Goal: Task Accomplishment & Management: Complete application form

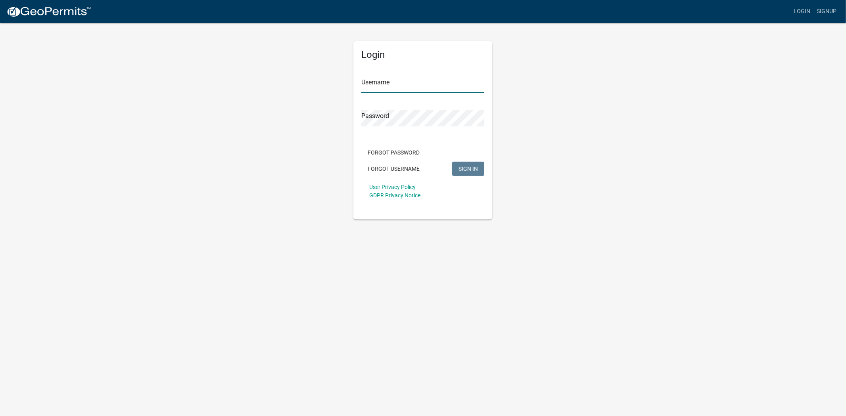
type input "[PERSON_NAME]"
drag, startPoint x: 617, startPoint y: 144, endPoint x: 608, endPoint y: 146, distance: 9.8
click at [617, 144] on div "Login Username [PERSON_NAME] Password Forgot Password Forgot Username SIGN IN U…" at bounding box center [423, 121] width 452 height 198
click at [476, 165] on span "SIGN IN" at bounding box center [468, 168] width 19 height 6
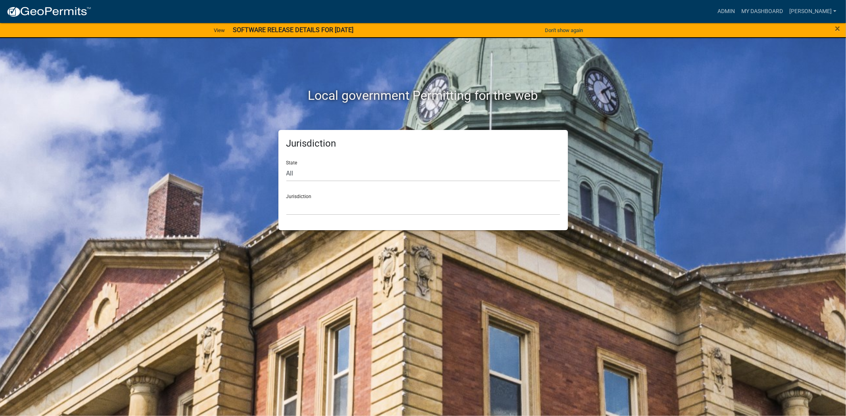
click at [330, 163] on div "State All [US_STATE] [US_STATE] [US_STATE] [US_STATE] [US_STATE] [US_STATE] [US…" at bounding box center [423, 167] width 274 height 27
click at [778, 13] on link "My Dashboard" at bounding box center [762, 11] width 48 height 15
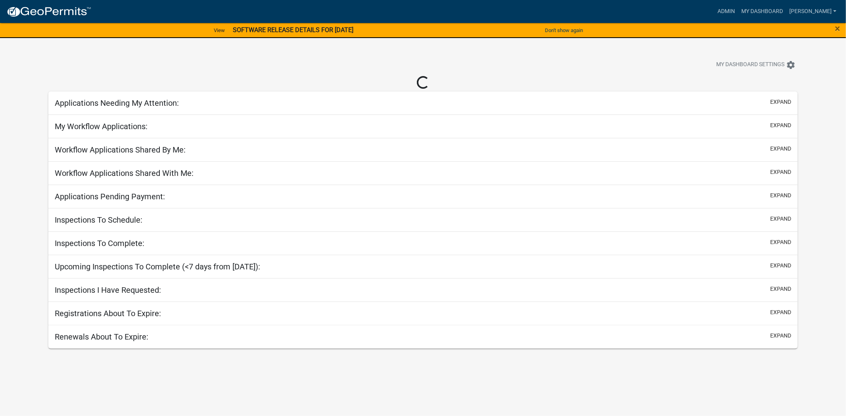
select select "2: 50"
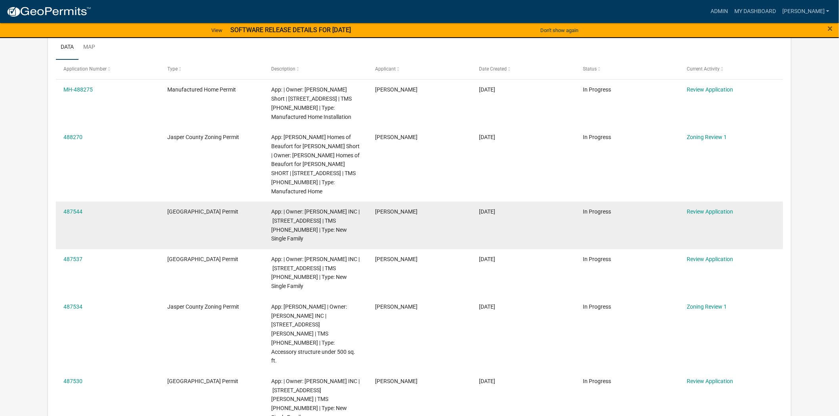
scroll to position [88, 0]
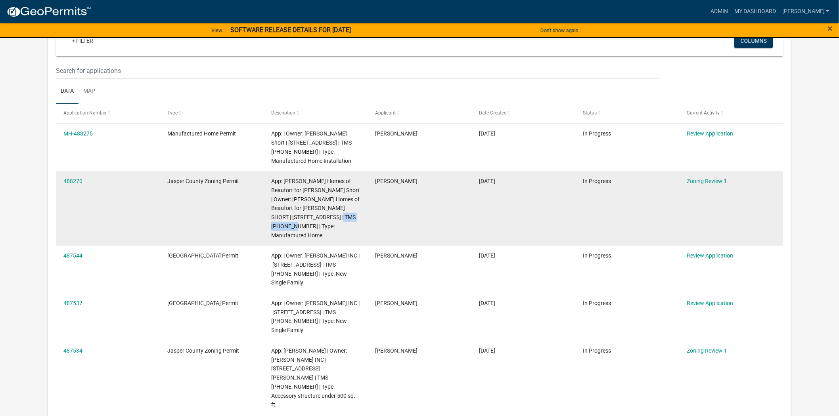
drag, startPoint x: 326, startPoint y: 216, endPoint x: 279, endPoint y: 232, distance: 49.4
click at [279, 232] on datatable-body-cell "App: [PERSON_NAME] Homes of Beaufort for [PERSON_NAME] Short | Owner: [PERSON_N…" at bounding box center [316, 208] width 104 height 75
copy span "[PHONE_NUMBER]"
click at [705, 178] on link "Zoning Review 1" at bounding box center [707, 181] width 40 height 6
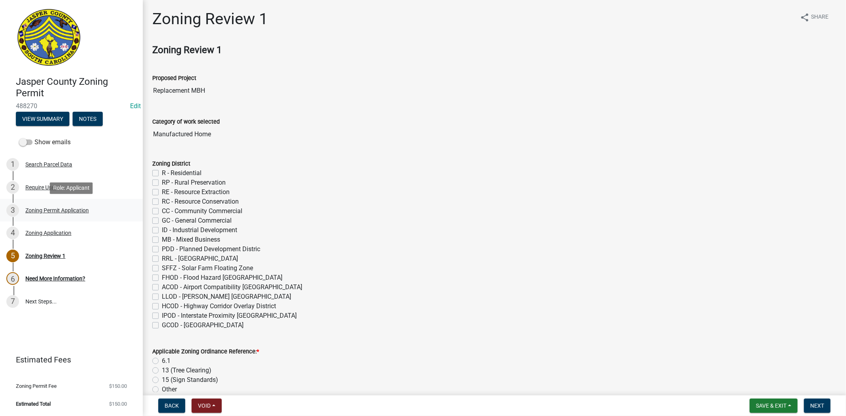
click at [61, 212] on div "Zoning Permit Application" at bounding box center [56, 211] width 63 height 6
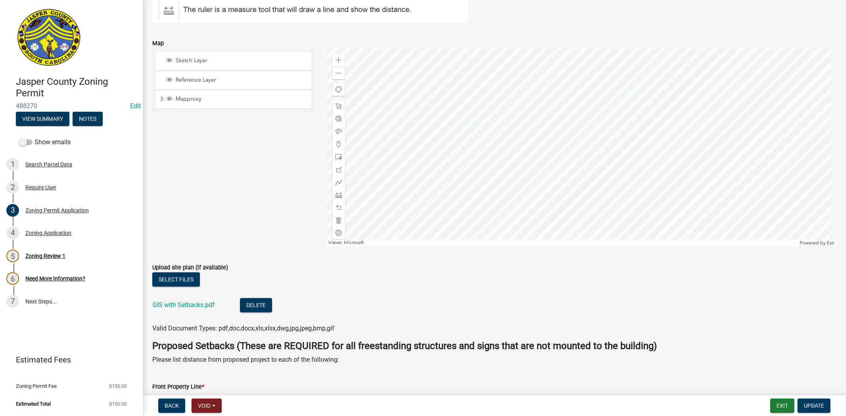
scroll to position [1587, 0]
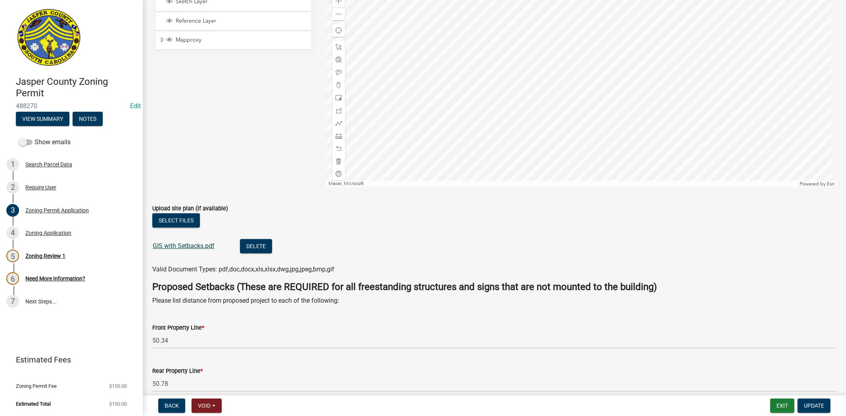
click at [199, 244] on link "GIS with Setbacks.pdf" at bounding box center [184, 246] width 62 height 8
click at [623, 207] on div "Upload site plan (if available)" at bounding box center [494, 209] width 684 height 10
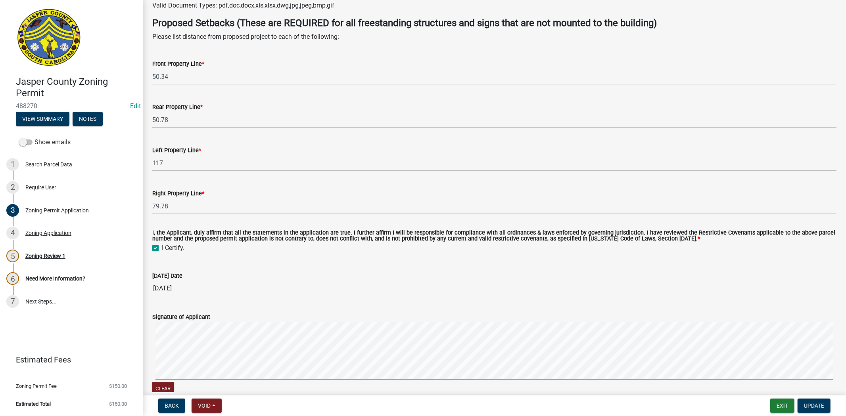
scroll to position [1958, 0]
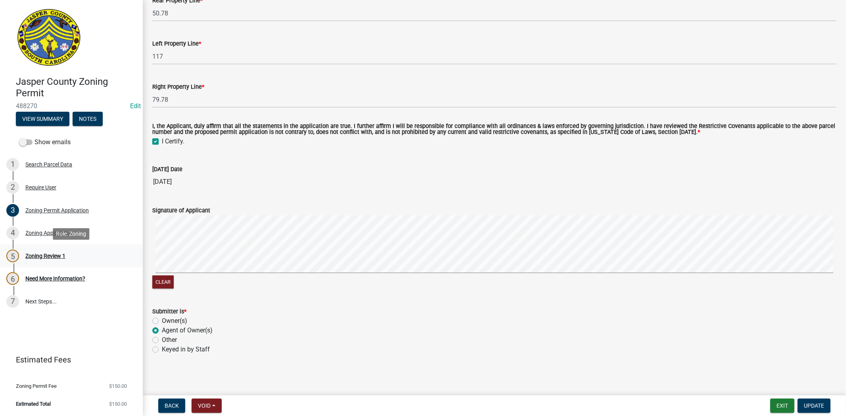
click at [55, 255] on div "Zoning Review 1" at bounding box center [45, 256] width 40 height 6
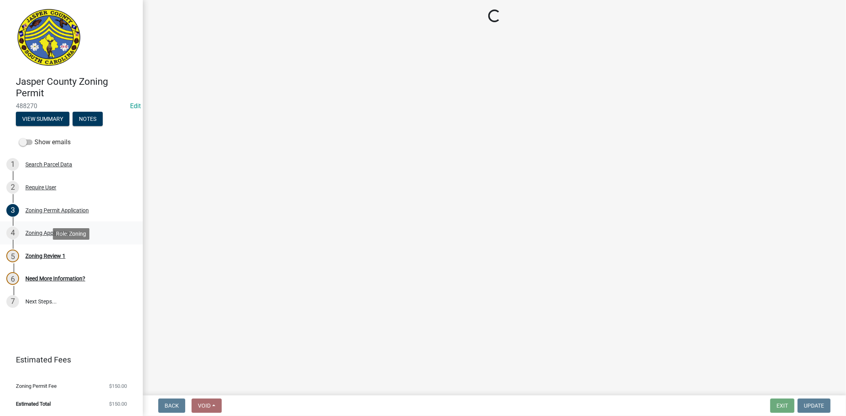
scroll to position [0, 0]
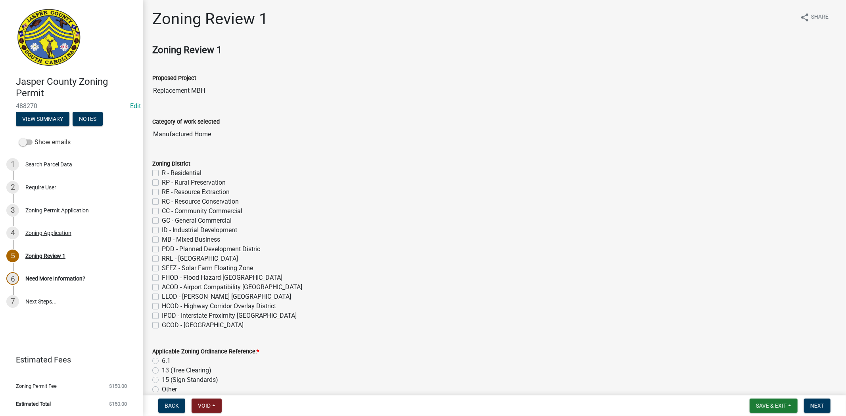
click at [154, 169] on div "R - Residential" at bounding box center [494, 174] width 684 height 10
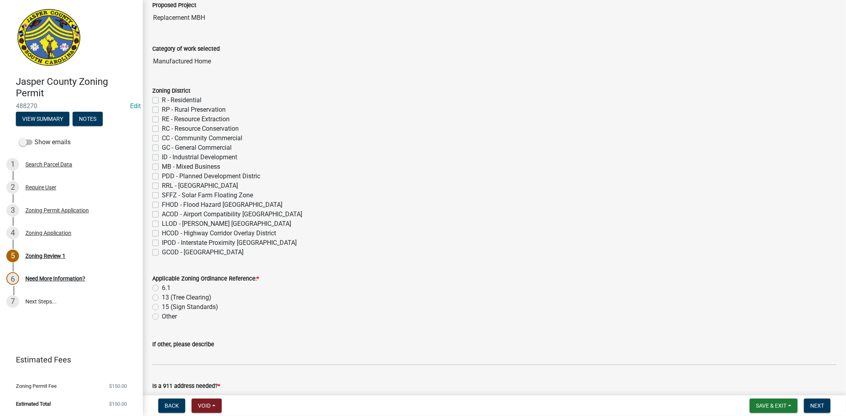
scroll to position [88, 0]
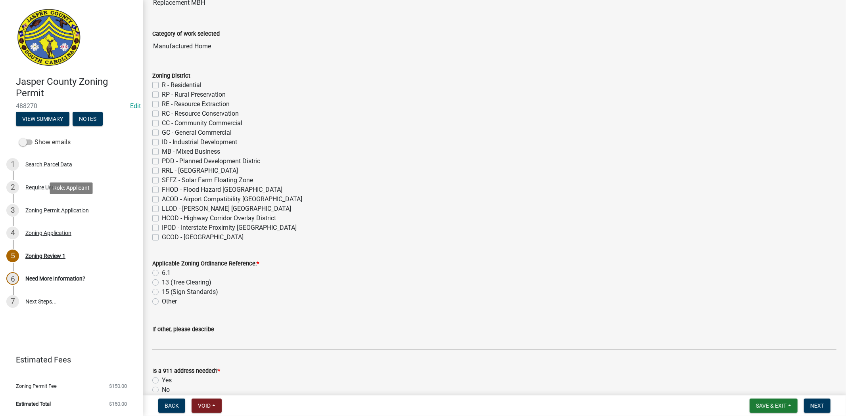
click at [59, 211] on div "Zoning Permit Application" at bounding box center [56, 211] width 63 height 6
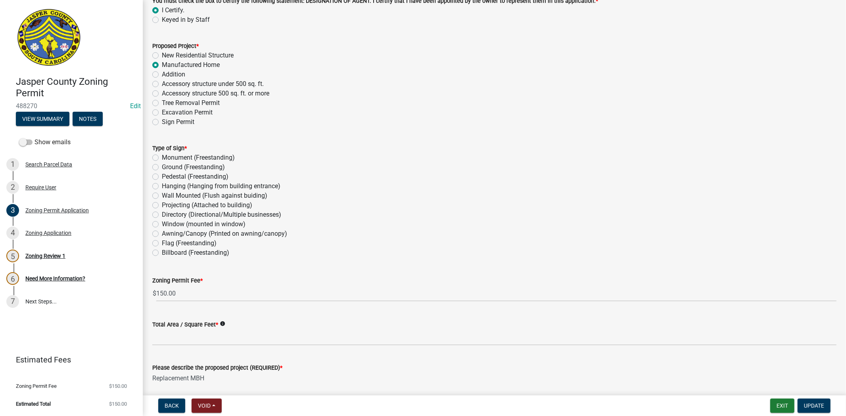
scroll to position [969, 0]
click at [159, 251] on div "Billboard (Freestanding)" at bounding box center [494, 252] width 684 height 10
click at [162, 251] on label "Billboard (Freestanding)" at bounding box center [195, 252] width 67 height 10
click at [162, 251] on input "Billboard (Freestanding)" at bounding box center [164, 249] width 5 height 5
radio input "true"
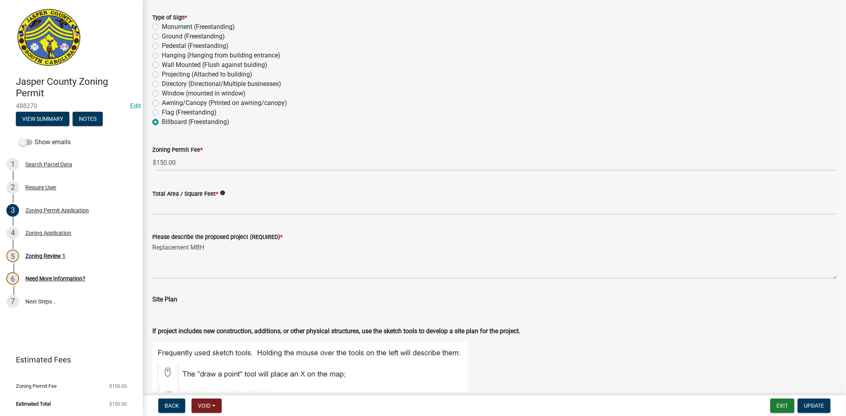
scroll to position [1102, 0]
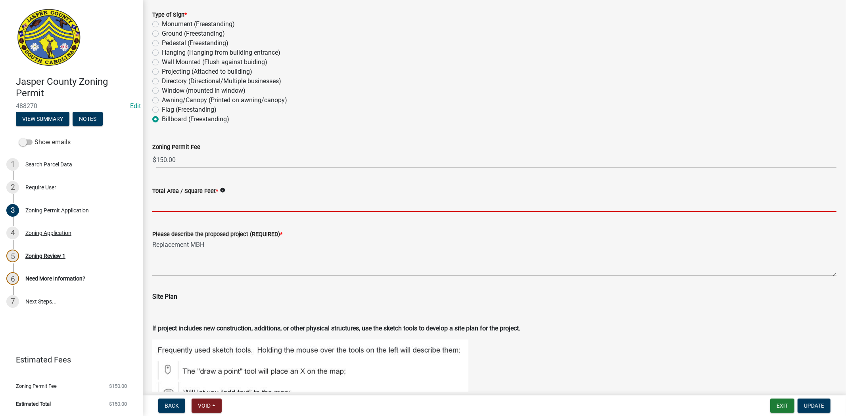
click at [177, 201] on input "Total Area / Square Feet *" at bounding box center [494, 204] width 684 height 16
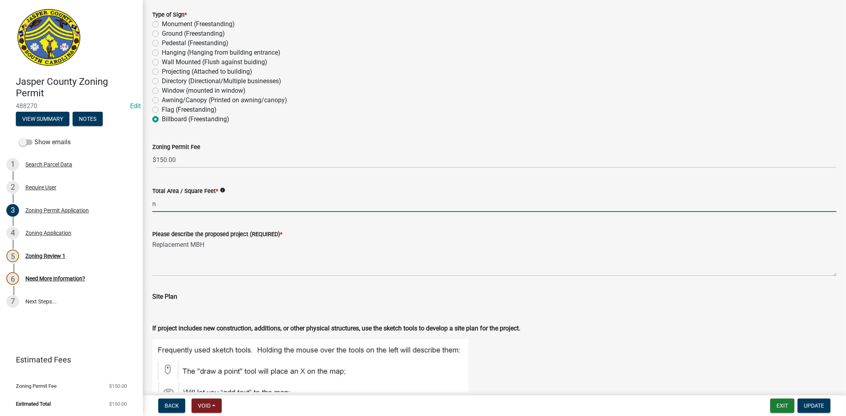
type input "n/a"
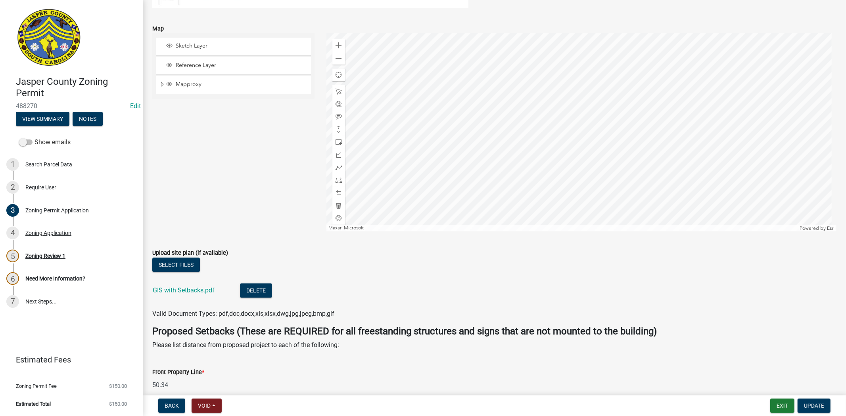
scroll to position [1587, 0]
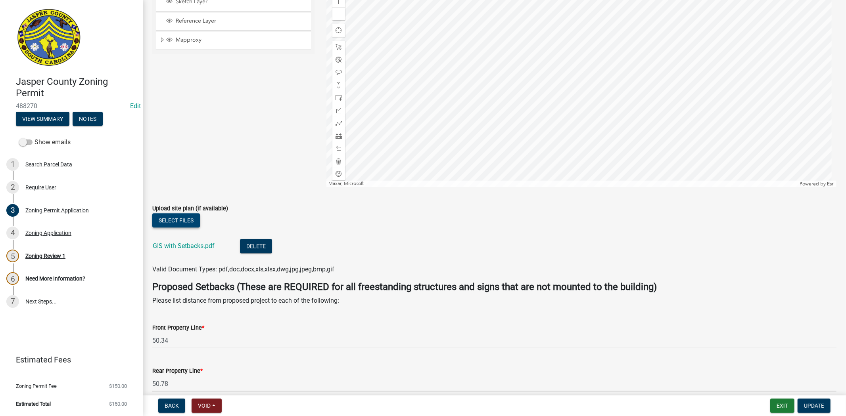
click at [173, 216] on button "Select files" at bounding box center [176, 220] width 48 height 14
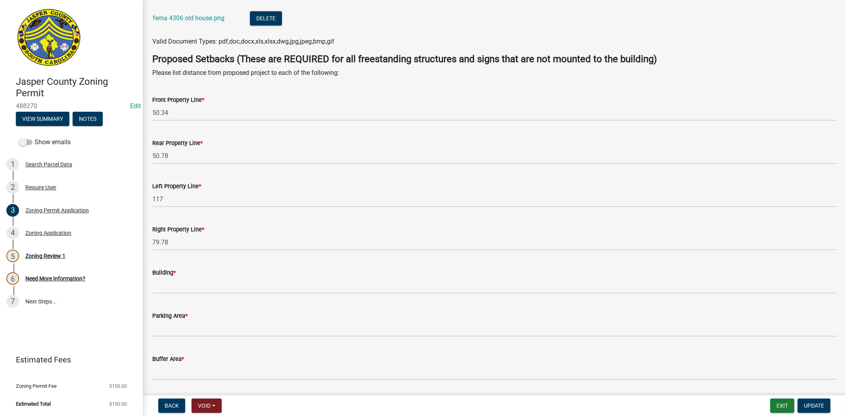
scroll to position [1895, 0]
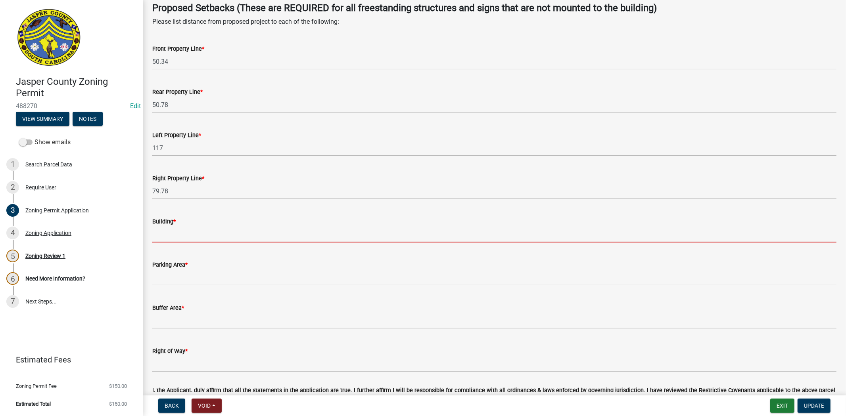
click at [187, 240] on input "Building *" at bounding box center [494, 234] width 684 height 16
type input "N/A"
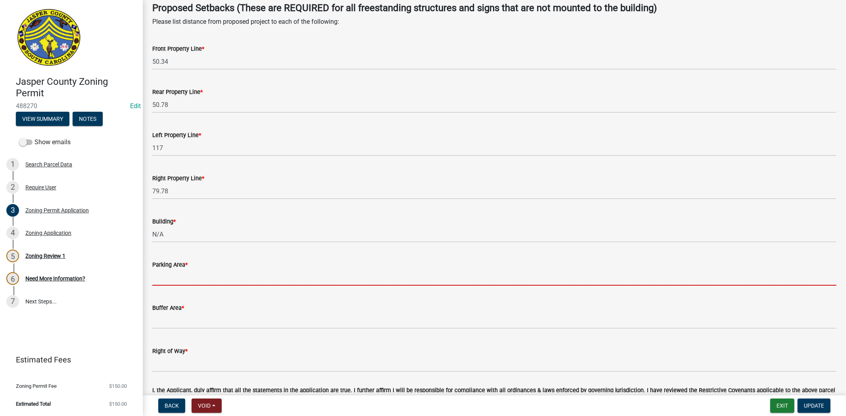
click at [190, 276] on input "Parking Area *" at bounding box center [494, 278] width 684 height 16
type input "N/A"
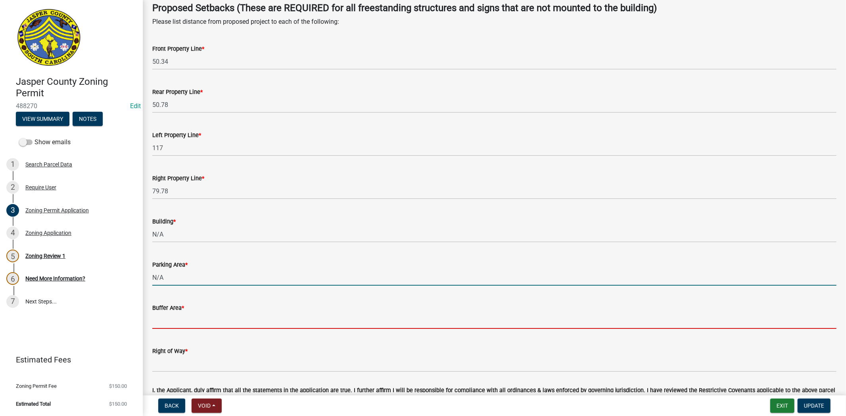
click at [180, 325] on input "Buffer Area *" at bounding box center [494, 321] width 684 height 16
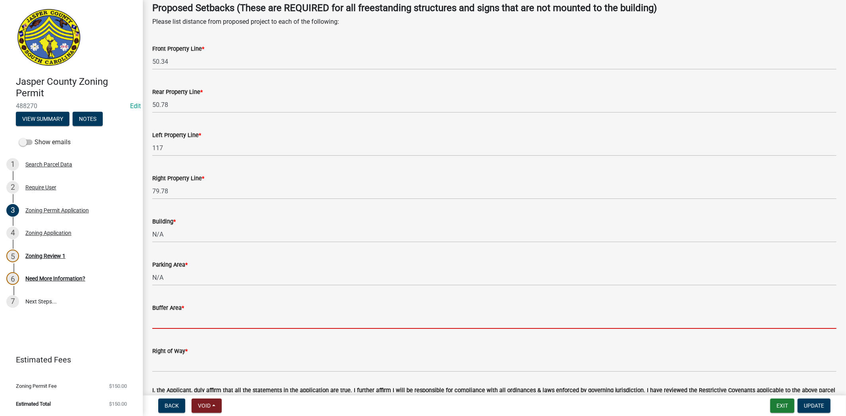
type input "N/A"
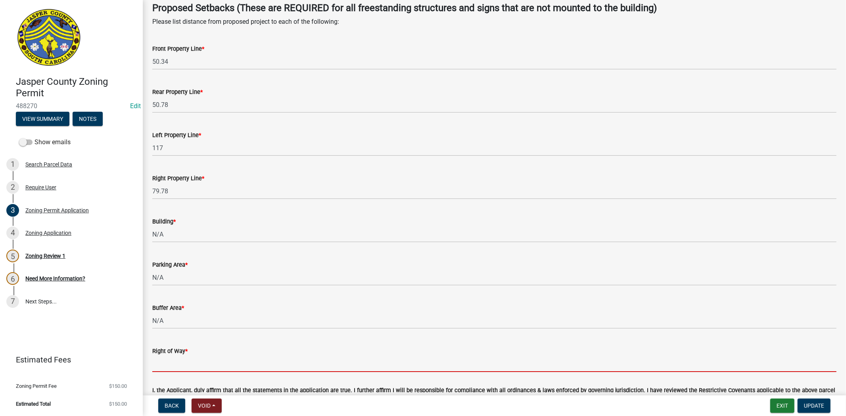
drag, startPoint x: 183, startPoint y: 366, endPoint x: 207, endPoint y: 361, distance: 24.3
click at [183, 366] on input "Right of Way *" at bounding box center [494, 364] width 684 height 16
type input "N/A"
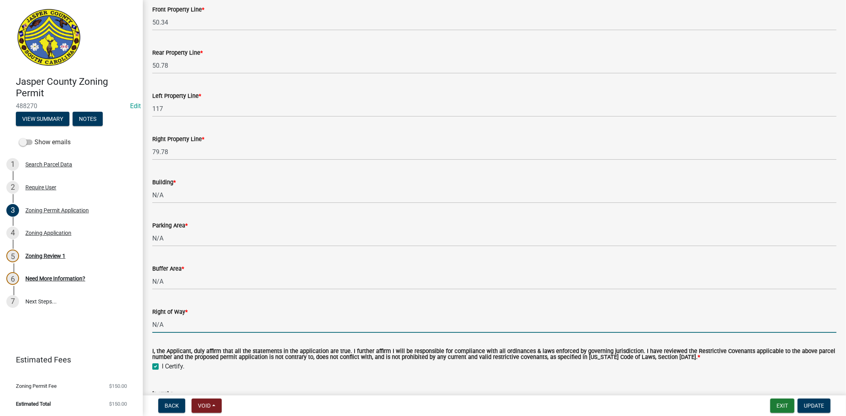
scroll to position [2159, 0]
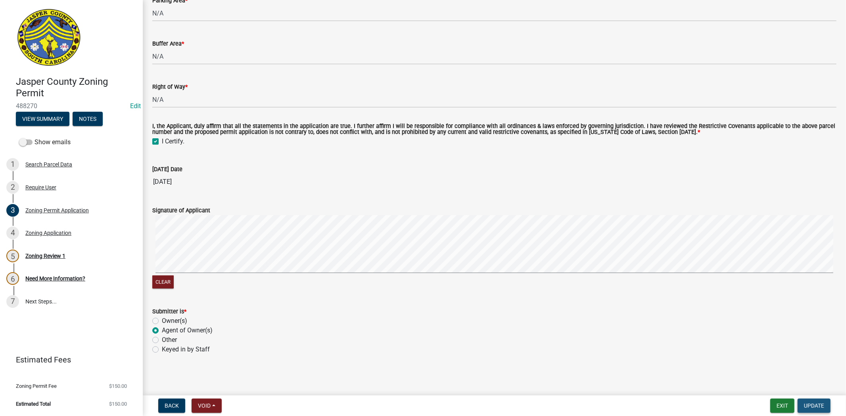
click at [820, 405] on span "Update" at bounding box center [814, 406] width 20 height 6
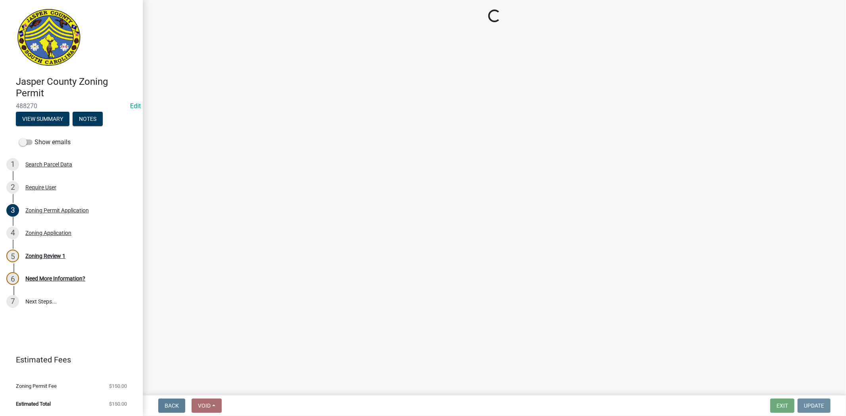
scroll to position [0, 0]
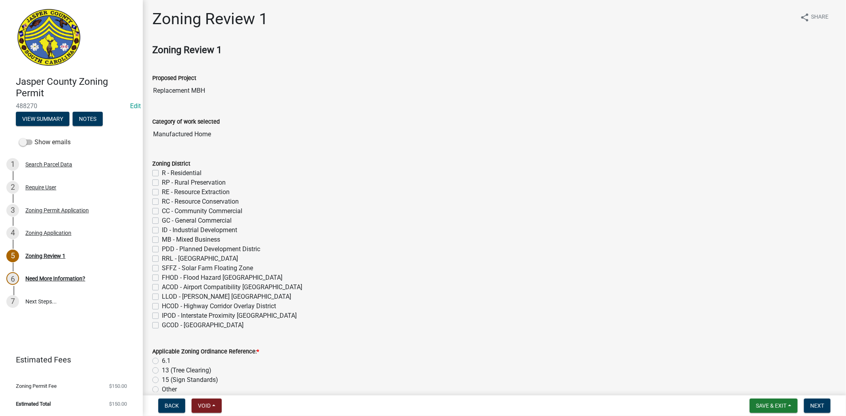
click at [162, 173] on label "R - Residential" at bounding box center [182, 174] width 40 height 10
click at [162, 173] on input "R - Residential" at bounding box center [164, 171] width 5 height 5
checkbox input "true"
checkbox input "false"
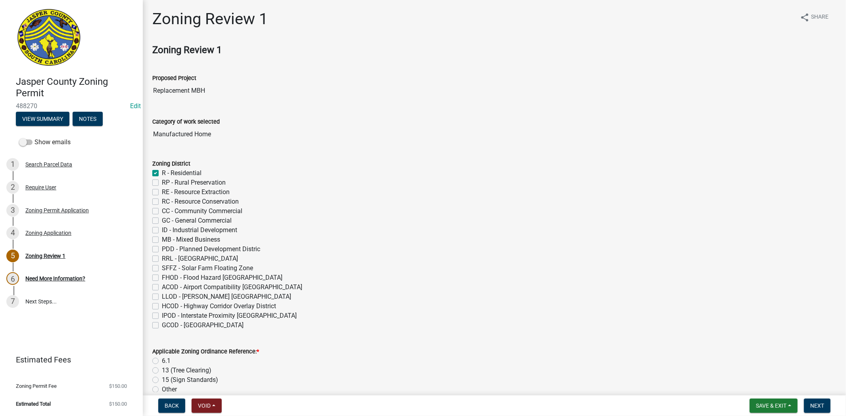
checkbox input "false"
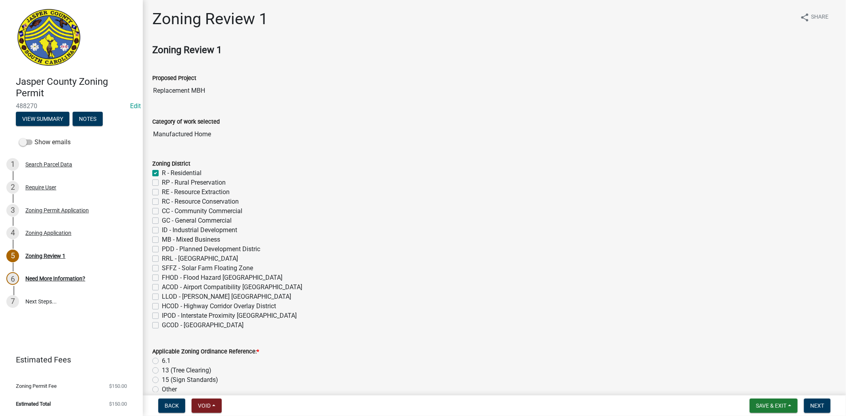
checkbox input "false"
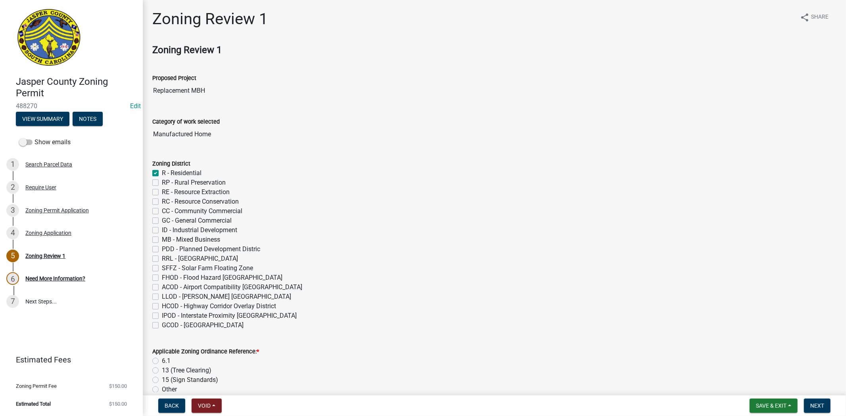
checkbox input "false"
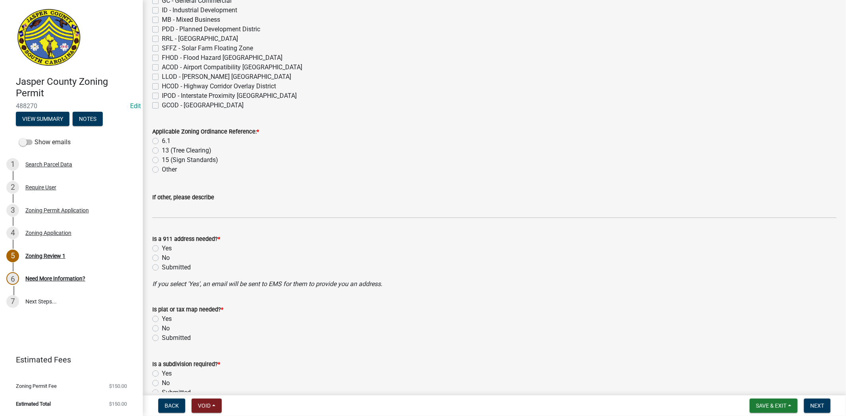
click at [162, 141] on label "6.1" at bounding box center [166, 141] width 9 height 10
click at [162, 141] on input "6.1" at bounding box center [164, 138] width 5 height 5
radio input "true"
click at [162, 258] on label "No" at bounding box center [166, 258] width 8 height 10
click at [162, 258] on input "No" at bounding box center [164, 255] width 5 height 5
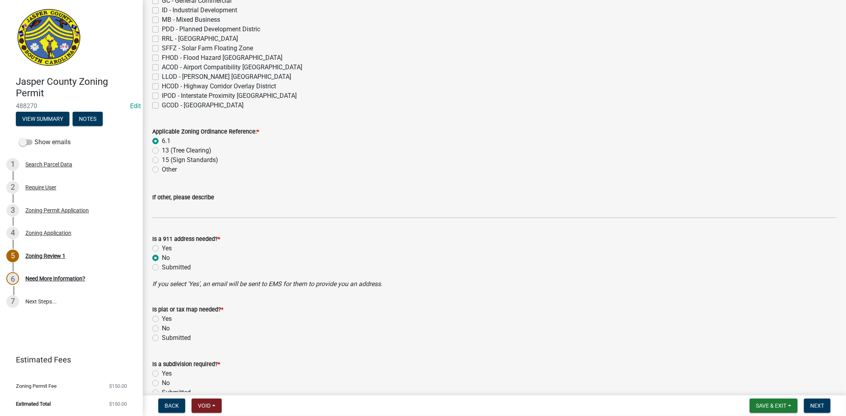
radio input "true"
click at [162, 328] on label "No" at bounding box center [166, 329] width 8 height 10
click at [162, 328] on input "No" at bounding box center [164, 326] width 5 height 5
radio input "true"
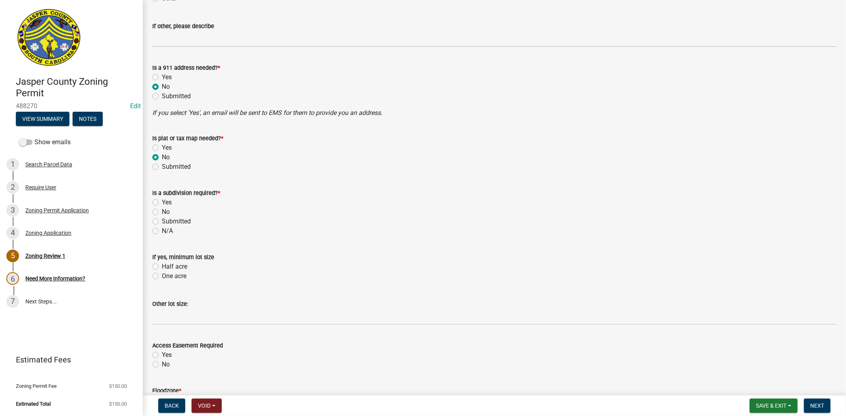
scroll to position [397, 0]
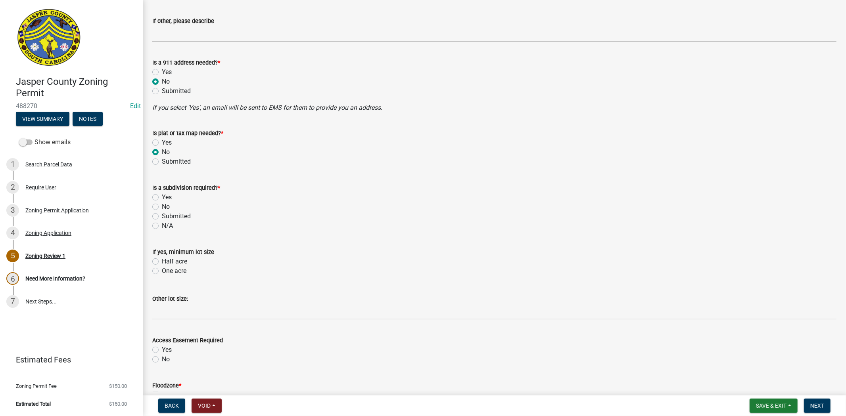
click at [162, 207] on label "No" at bounding box center [166, 207] width 8 height 10
click at [162, 207] on input "No" at bounding box center [164, 204] width 5 height 5
radio input "true"
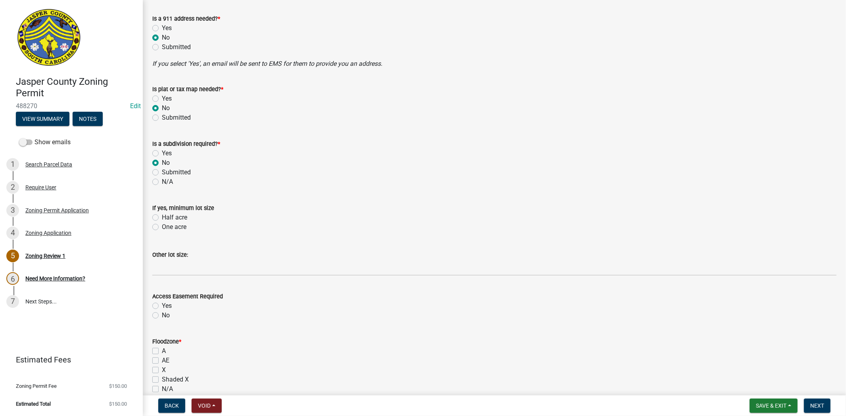
scroll to position [529, 0]
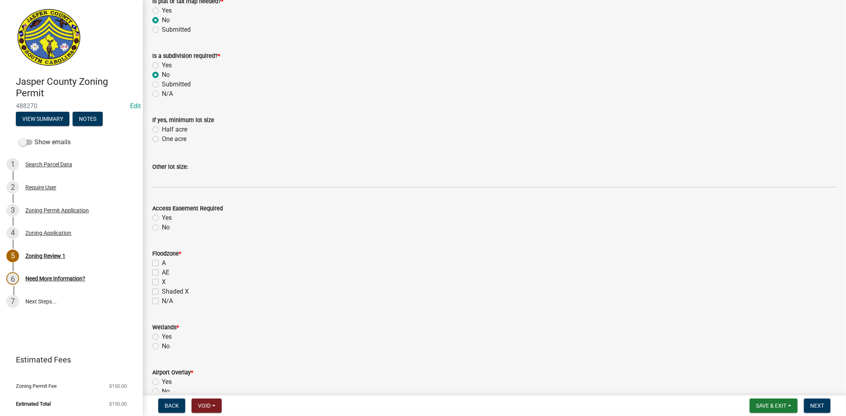
click at [153, 223] on div "No" at bounding box center [494, 228] width 684 height 10
click at [162, 227] on label "No" at bounding box center [166, 228] width 8 height 10
click at [162, 227] on input "No" at bounding box center [164, 225] width 5 height 5
radio input "true"
click at [162, 282] on label "X" at bounding box center [164, 283] width 4 height 10
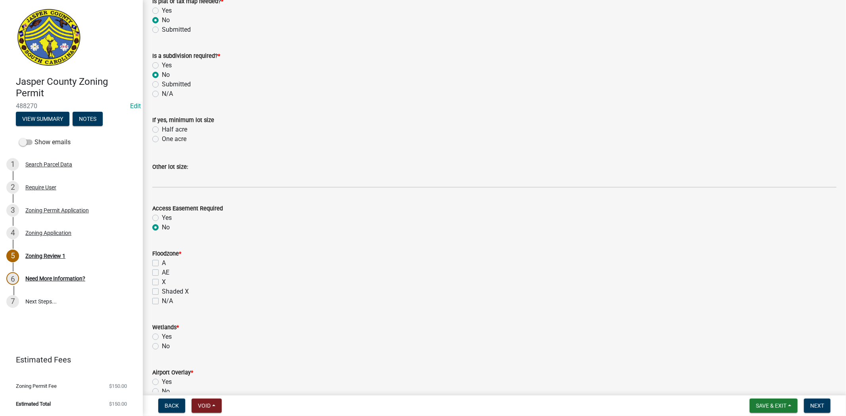
click at [162, 282] on input "X" at bounding box center [164, 280] width 5 height 5
checkbox input "true"
checkbox input "false"
checkbox input "true"
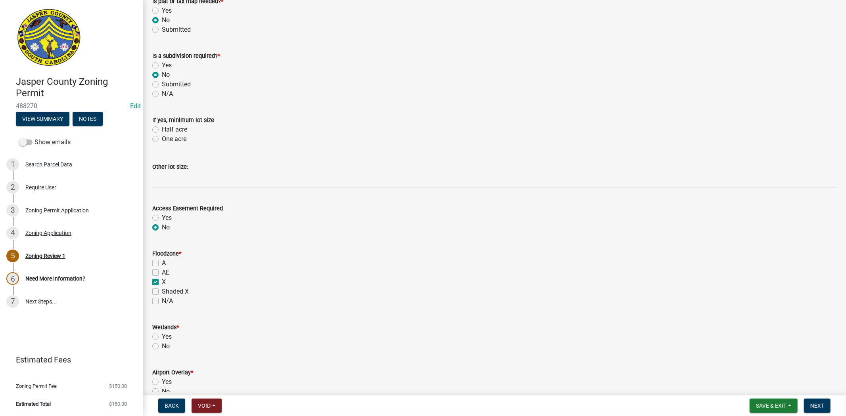
checkbox input "false"
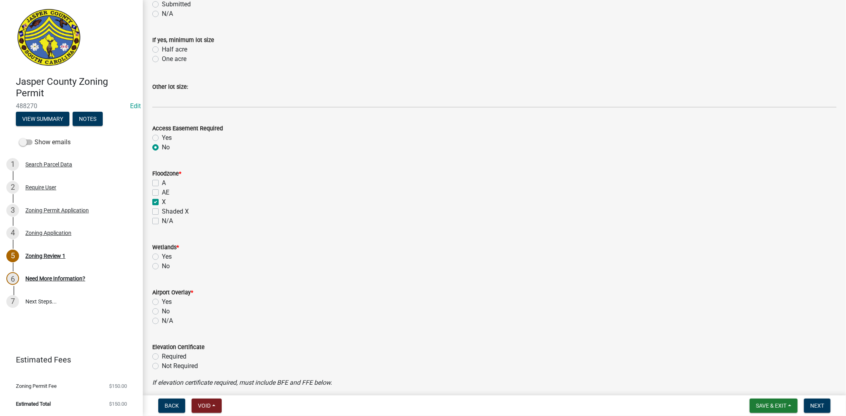
scroll to position [617, 0]
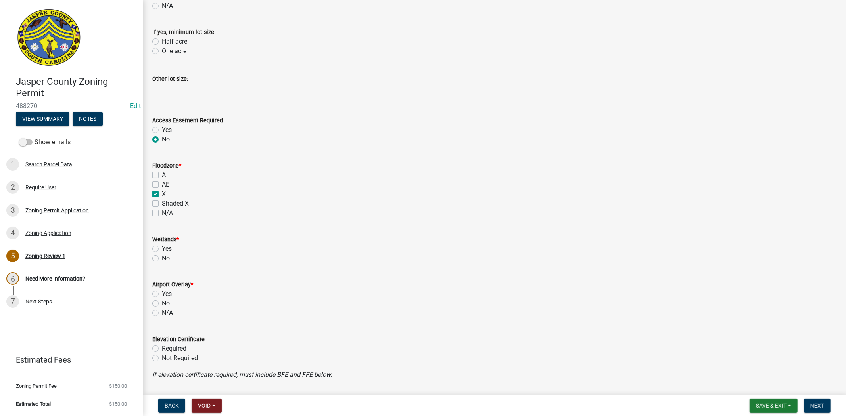
click at [162, 259] on label "No" at bounding box center [166, 259] width 8 height 10
click at [162, 259] on input "No" at bounding box center [164, 256] width 5 height 5
radio input "true"
click at [162, 303] on label "No" at bounding box center [166, 304] width 8 height 10
click at [162, 303] on input "No" at bounding box center [164, 301] width 5 height 5
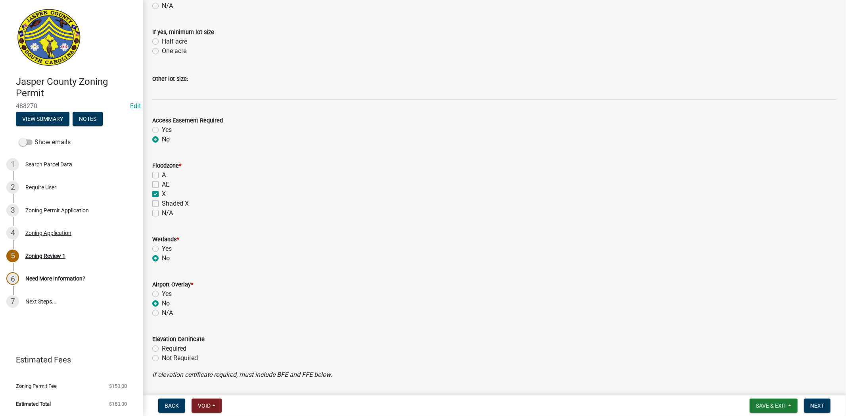
radio input "true"
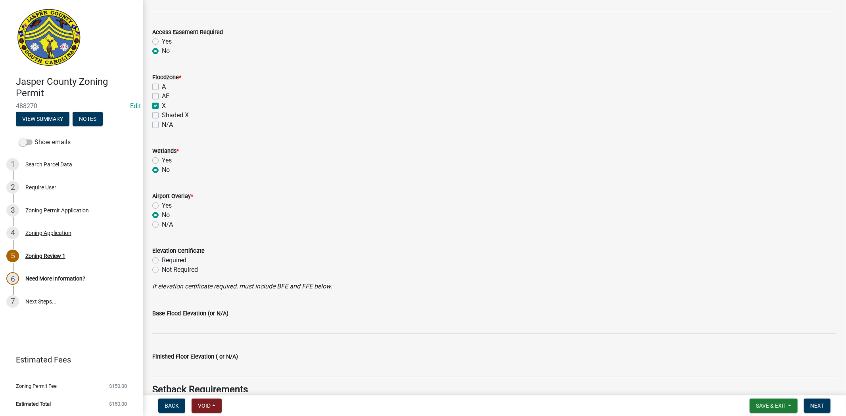
scroll to position [793, 0]
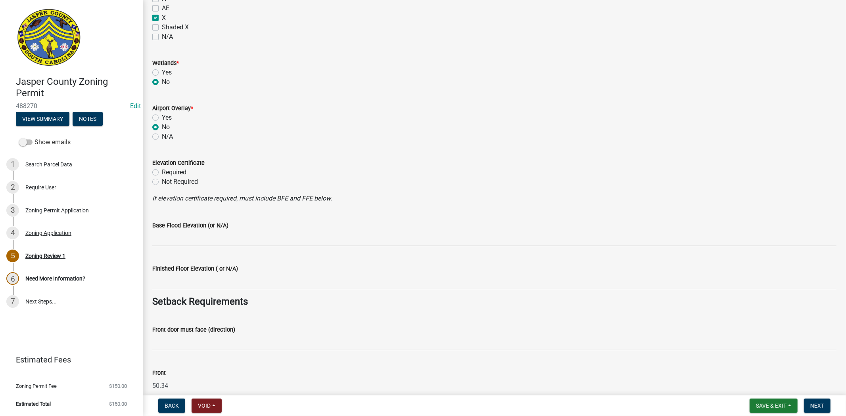
click at [162, 183] on label "Not Required" at bounding box center [180, 182] width 36 height 10
click at [162, 182] on input "Not Required" at bounding box center [164, 179] width 5 height 5
radio input "true"
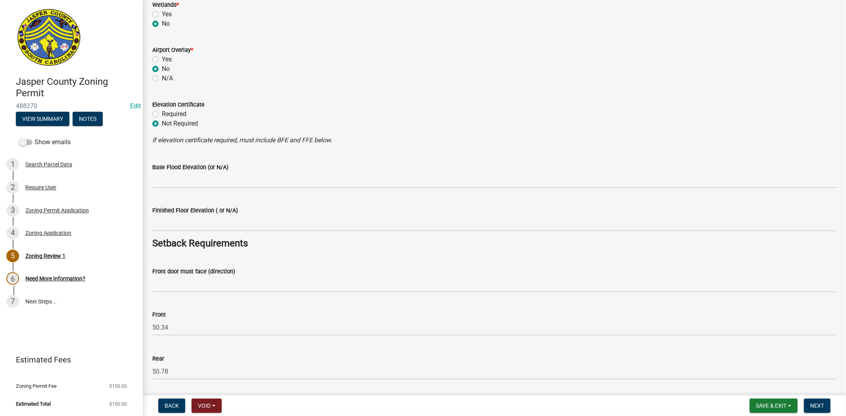
scroll to position [925, 0]
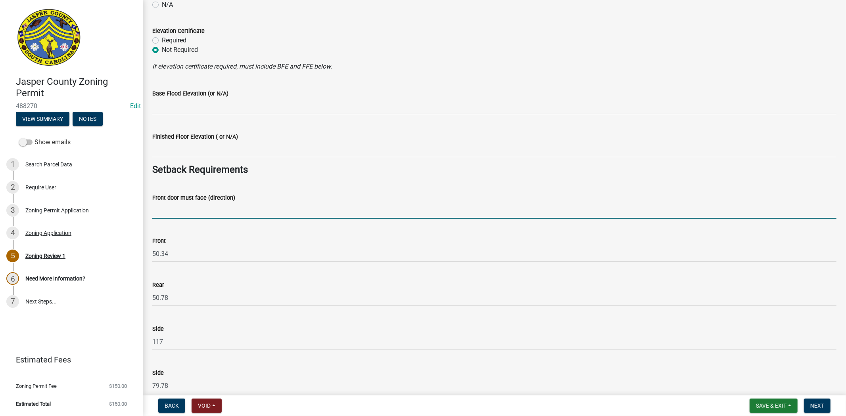
click at [159, 217] on input "Front door must face (direction)" at bounding box center [494, 211] width 684 height 16
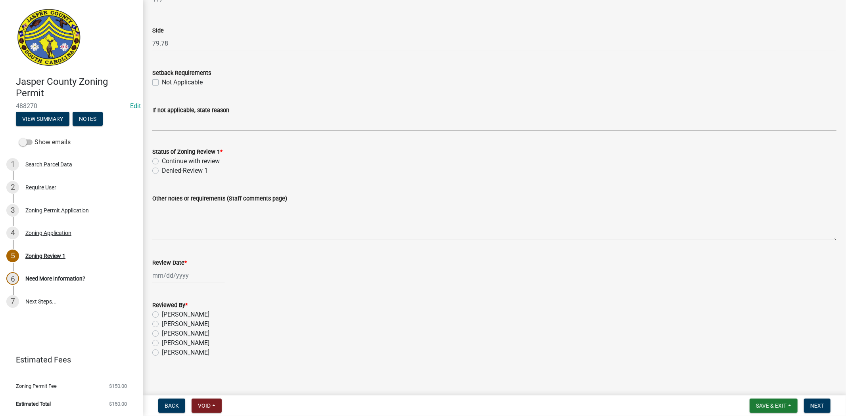
scroll to position [1271, 0]
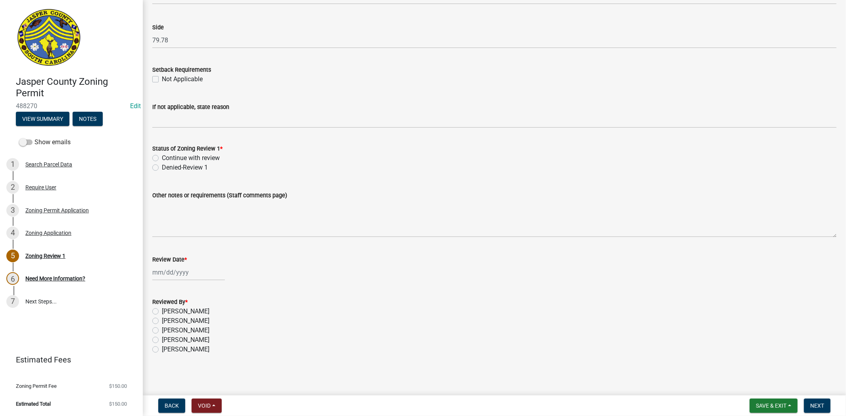
type input "old house rd"
click at [162, 160] on label "Continue with review" at bounding box center [191, 159] width 58 height 10
click at [162, 159] on input "Continue with review" at bounding box center [164, 156] width 5 height 5
radio input "true"
click at [173, 278] on div at bounding box center [188, 273] width 73 height 16
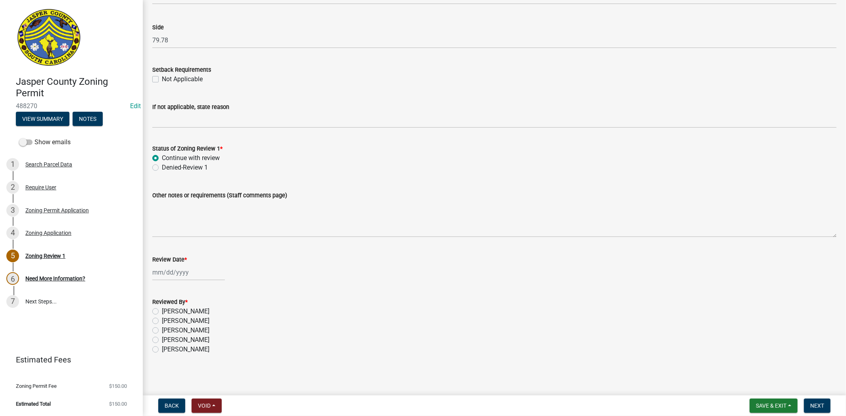
select select "10"
select select "2025"
click at [161, 328] on div "6" at bounding box center [160, 327] width 13 height 13
type input "[DATE]"
click at [162, 312] on label "[PERSON_NAME]" at bounding box center [186, 312] width 48 height 10
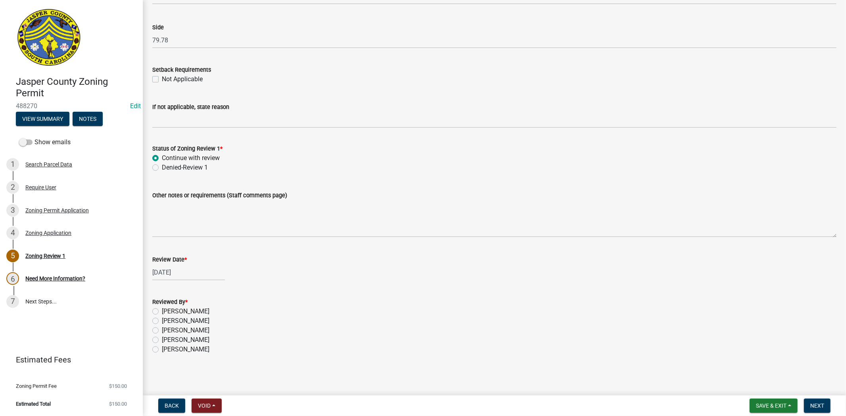
click at [162, 312] on input "[PERSON_NAME]" at bounding box center [164, 309] width 5 height 5
radio input "true"
click at [816, 409] on button "Next" at bounding box center [817, 406] width 27 height 14
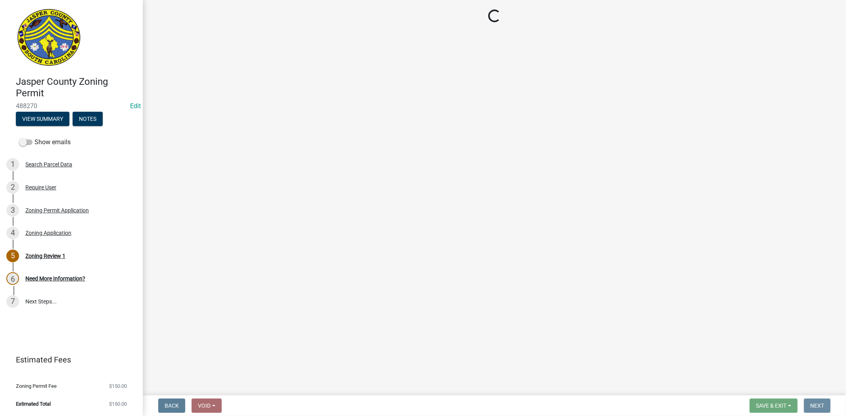
scroll to position [0, 0]
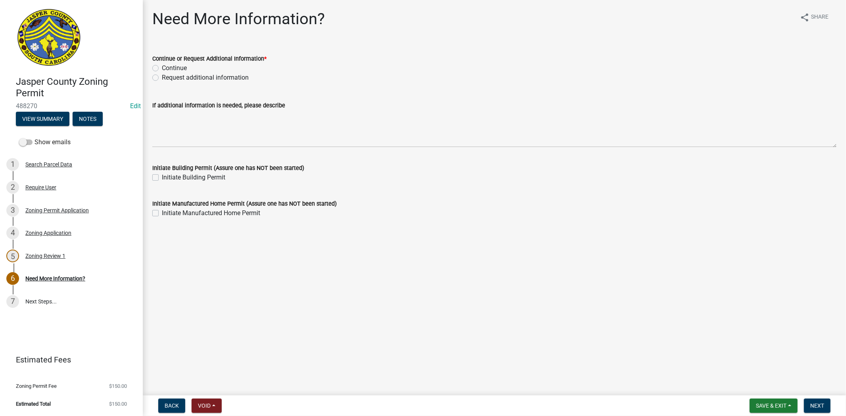
click at [162, 79] on label "Request additional information" at bounding box center [205, 78] width 87 height 10
click at [162, 78] on input "Request additional information" at bounding box center [164, 75] width 5 height 5
radio input "true"
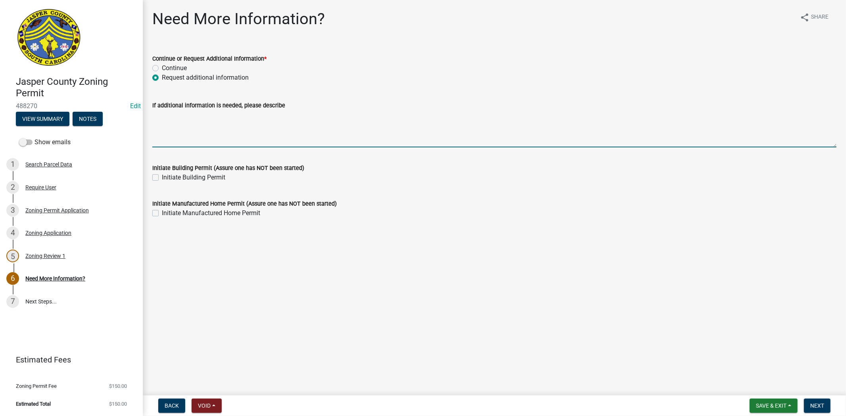
drag, startPoint x: 180, startPoint y: 119, endPoint x: 216, endPoint y: 129, distance: 37.9
click at [181, 120] on textarea "If additional information is needed, please describe" at bounding box center [494, 128] width 684 height 37
type textarea "g"
drag, startPoint x: 321, startPoint y: 117, endPoint x: 144, endPoint y: 121, distance: 176.6
click at [144, 121] on div "Need More Information? share Share Continue or Request Additional Information *…" at bounding box center [494, 121] width 703 height 223
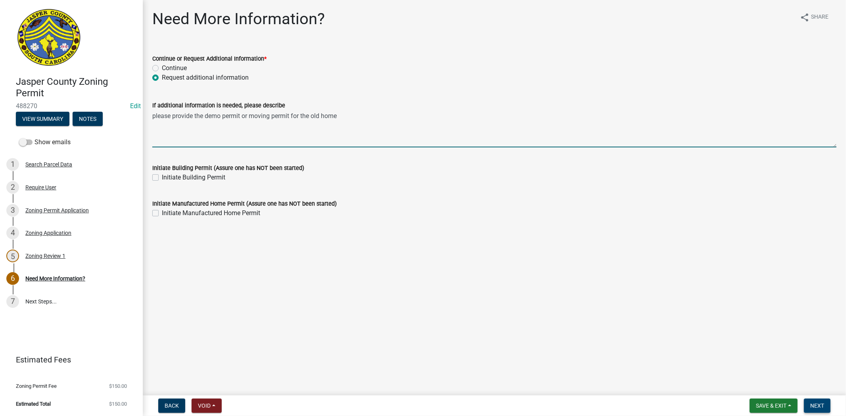
type textarea "please provide the demo permit or moving permit for the old home"
click at [814, 410] on button "Next" at bounding box center [817, 406] width 27 height 14
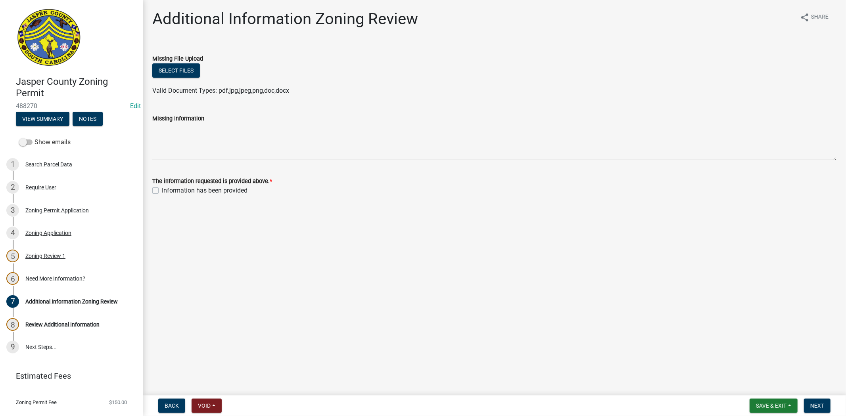
click at [768, 397] on nav "Back Void Withdraw Lock Expire Void Save & Exit Save Save & Exit Next" at bounding box center [494, 406] width 703 height 21
click at [766, 400] on button "Save & Exit" at bounding box center [774, 406] width 48 height 14
click at [759, 387] on button "Save & Exit" at bounding box center [765, 385] width 63 height 19
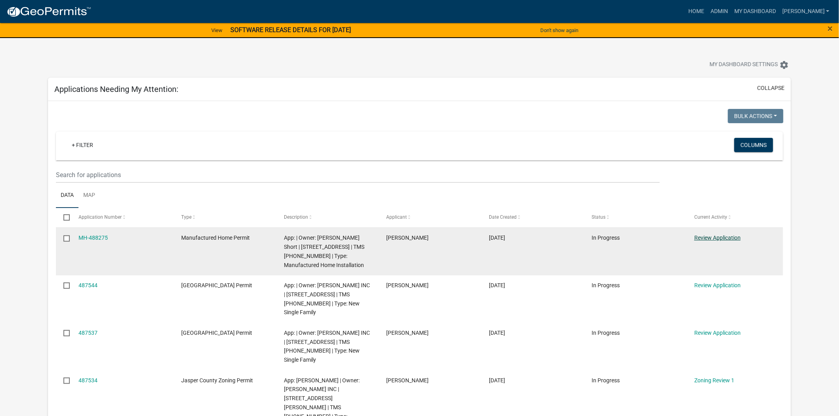
click at [713, 237] on link "Review Application" at bounding box center [718, 238] width 46 height 6
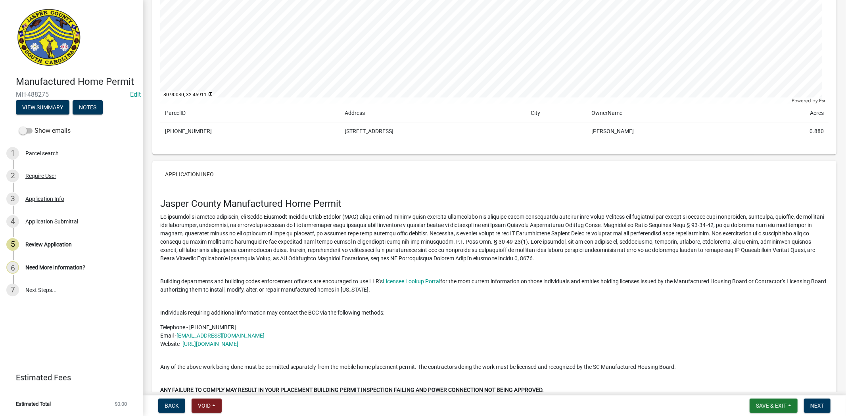
scroll to position [397, 0]
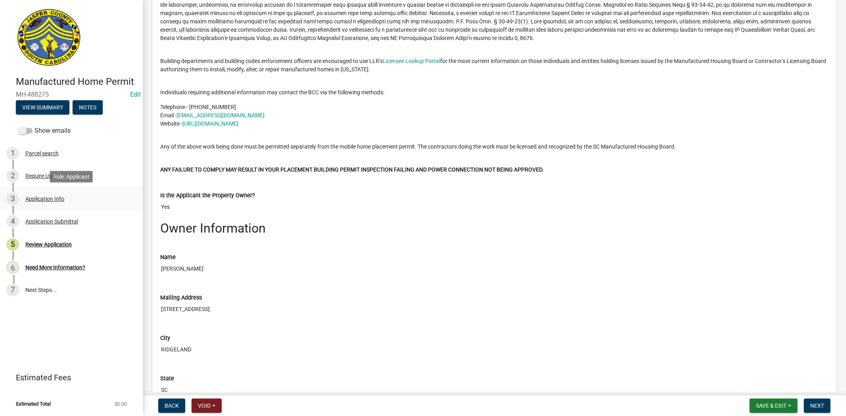
click at [37, 190] on link "3 Application Info" at bounding box center [71, 199] width 143 height 23
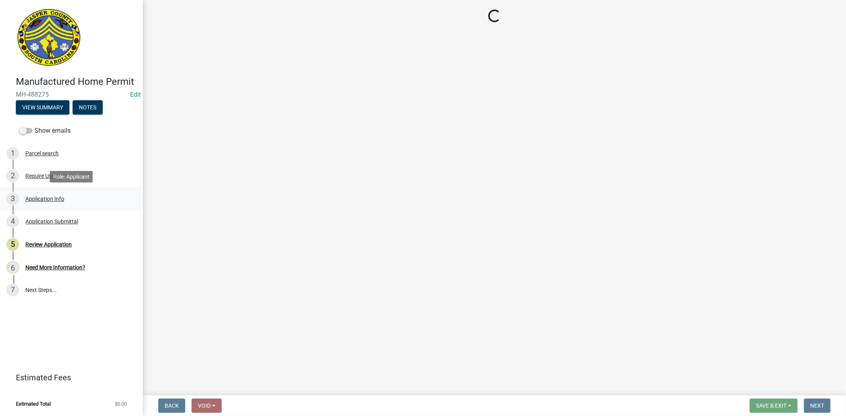
select select "00748aa1-56c2-4786-b7ff-9b3cb1d8d455"
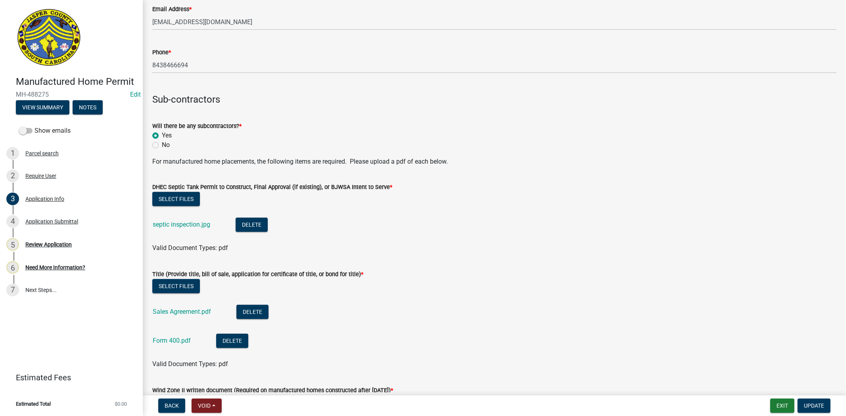
scroll to position [1851, 0]
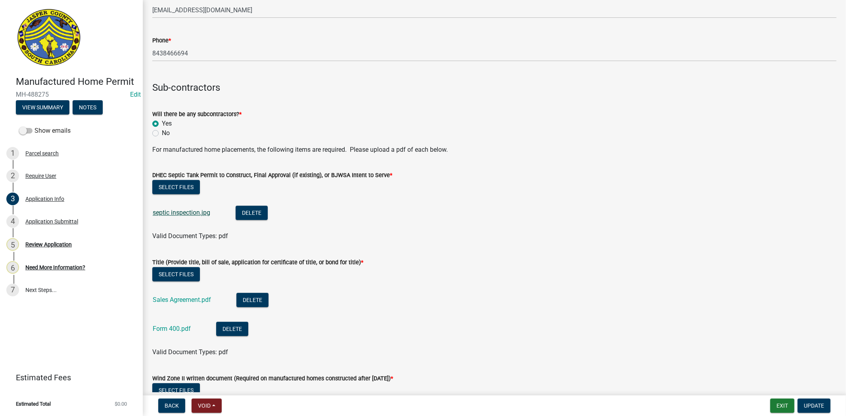
click at [187, 212] on link "septic inspection.jpg" at bounding box center [182, 213] width 58 height 8
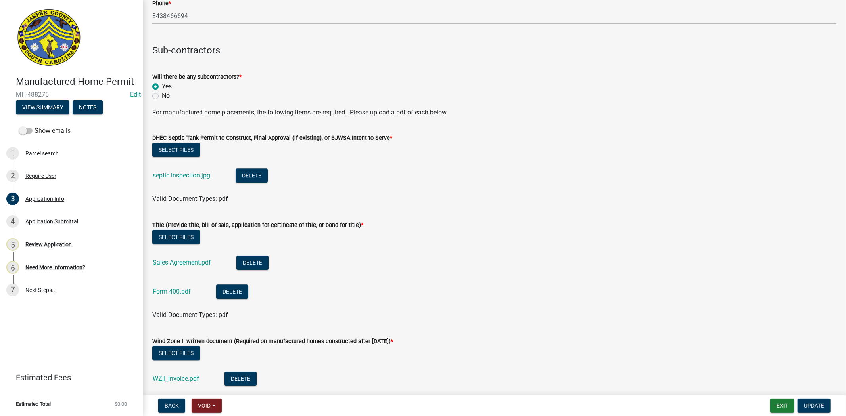
scroll to position [1939, 0]
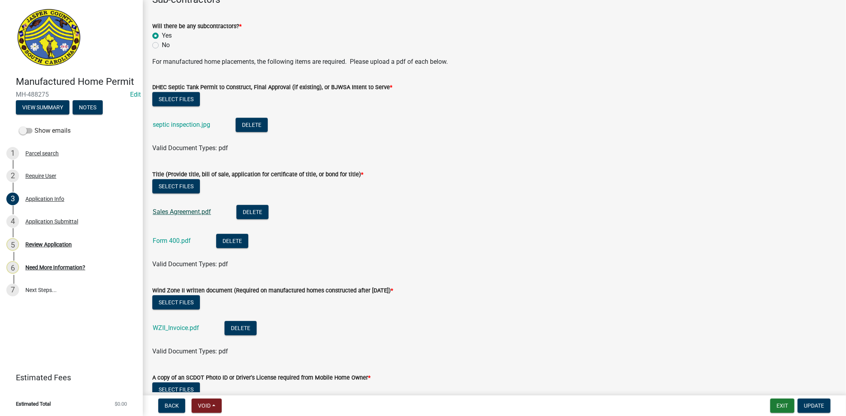
click at [183, 212] on link "Sales Agreement.pdf" at bounding box center [182, 212] width 58 height 8
click at [178, 243] on link "Form 400.pdf" at bounding box center [172, 241] width 38 height 8
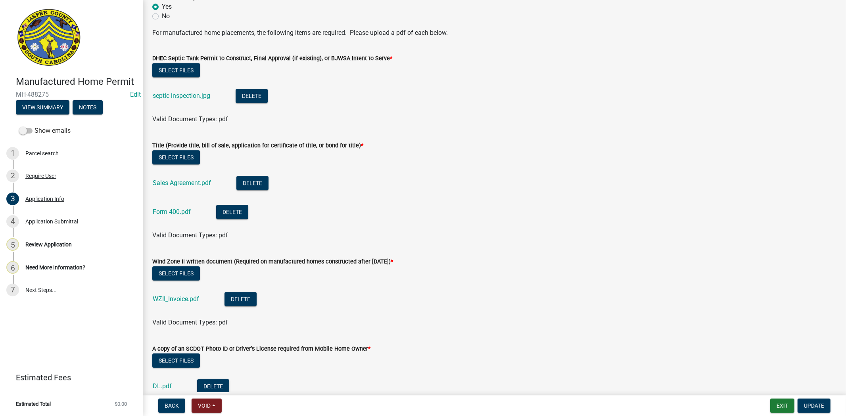
scroll to position [1983, 0]
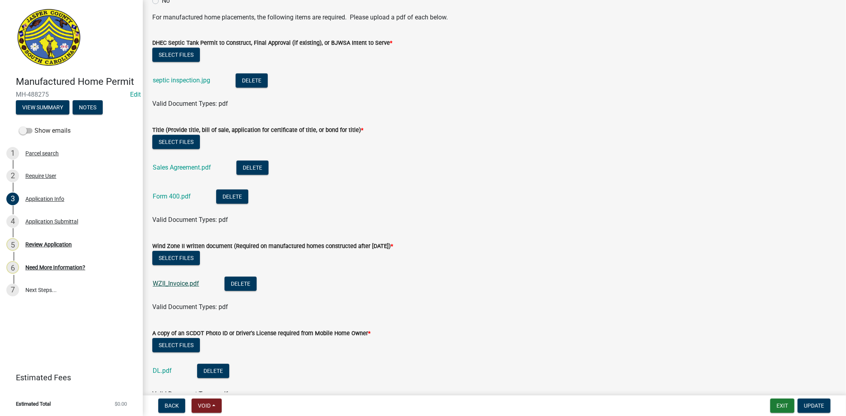
click at [168, 284] on link "WZII_Invoice.pdf" at bounding box center [176, 284] width 46 height 8
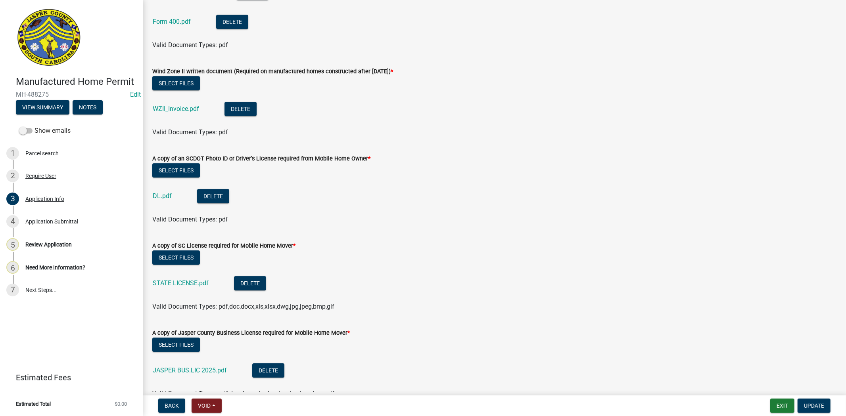
scroll to position [2159, 0]
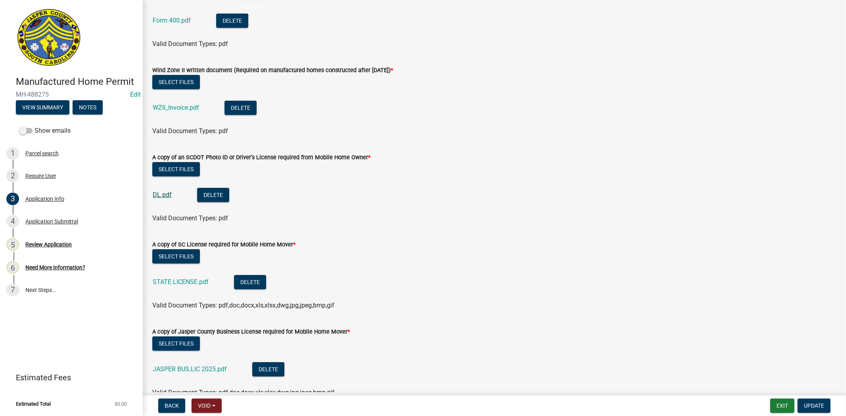
click at [157, 199] on div "DL.pdf" at bounding box center [169, 196] width 32 height 16
click at [157, 197] on link "DL.pdf" at bounding box center [162, 195] width 19 height 8
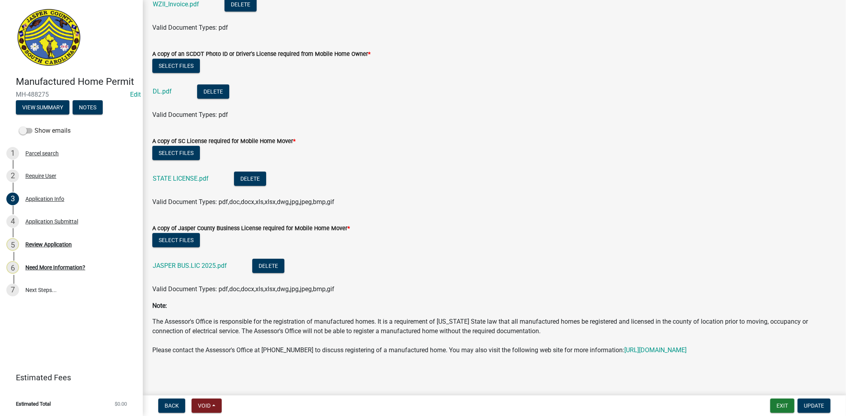
scroll to position [2272, 0]
click at [199, 175] on link "STATE LICENSE.pdf" at bounding box center [181, 179] width 56 height 8
click at [204, 262] on link "JASPER BUS.LIC 2025.pdf" at bounding box center [190, 266] width 74 height 8
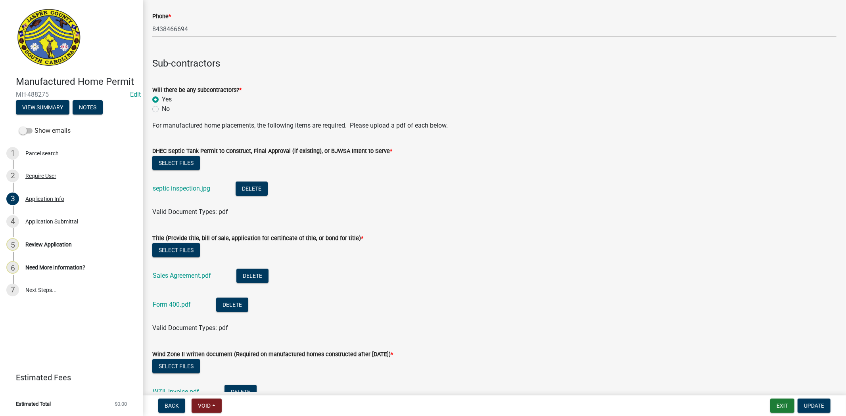
scroll to position [1655, 0]
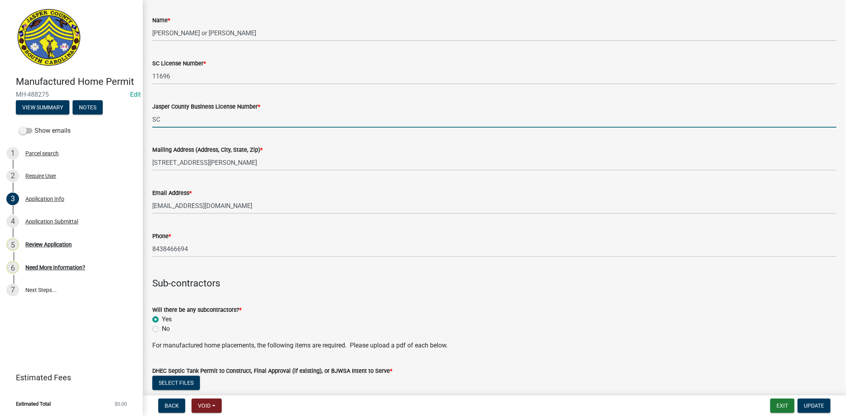
click at [204, 116] on input "SC" at bounding box center [494, 119] width 684 height 16
type input "S"
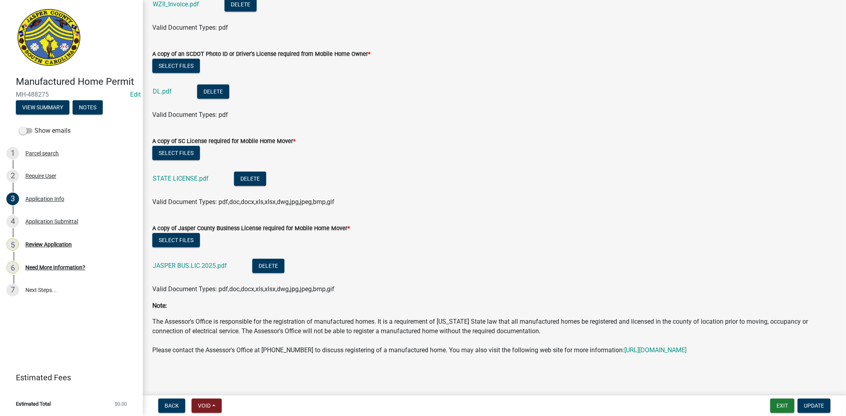
scroll to position [2272, 0]
type input "6895"
click at [804, 403] on span "Update" at bounding box center [814, 406] width 20 height 6
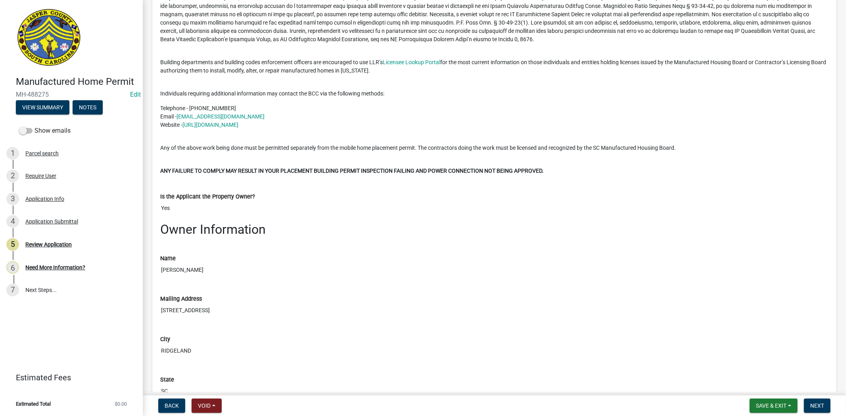
scroll to position [485, 0]
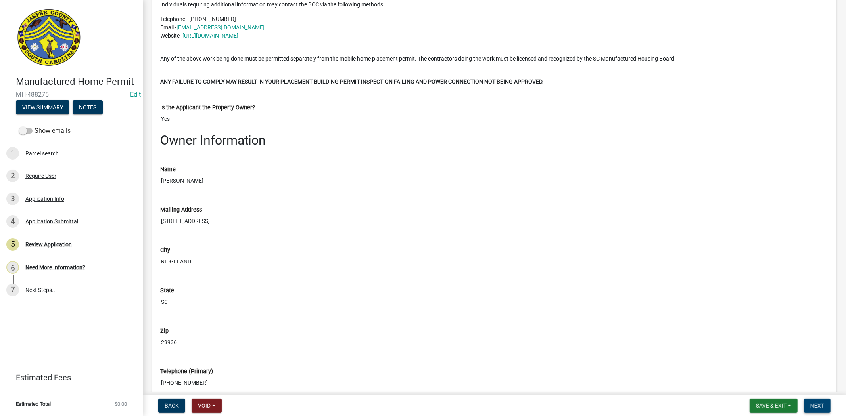
click at [809, 407] on button "Next" at bounding box center [817, 406] width 27 height 14
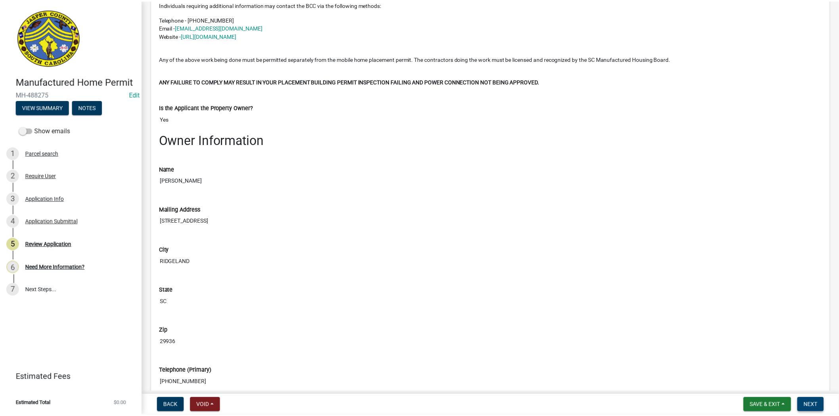
scroll to position [0, 0]
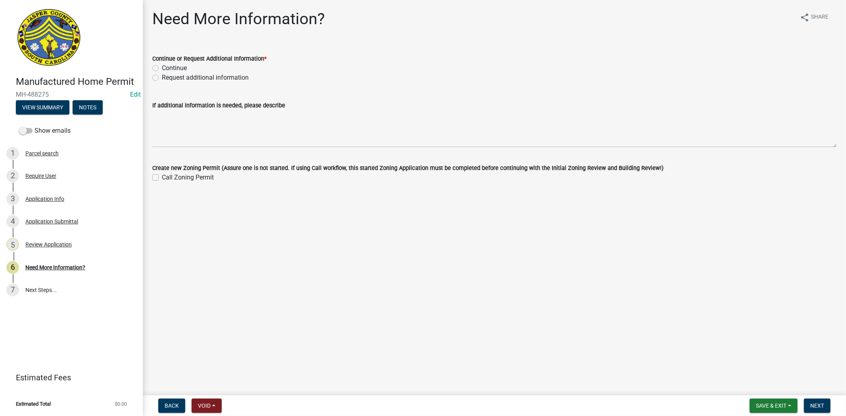
click at [162, 66] on label "Continue" at bounding box center [174, 68] width 25 height 10
click at [162, 66] on input "Continue" at bounding box center [164, 65] width 5 height 5
radio input "true"
click at [833, 405] on form "Save & Exit Save Save & Exit Next" at bounding box center [790, 406] width 87 height 14
click at [818, 405] on span "Next" at bounding box center [817, 406] width 14 height 6
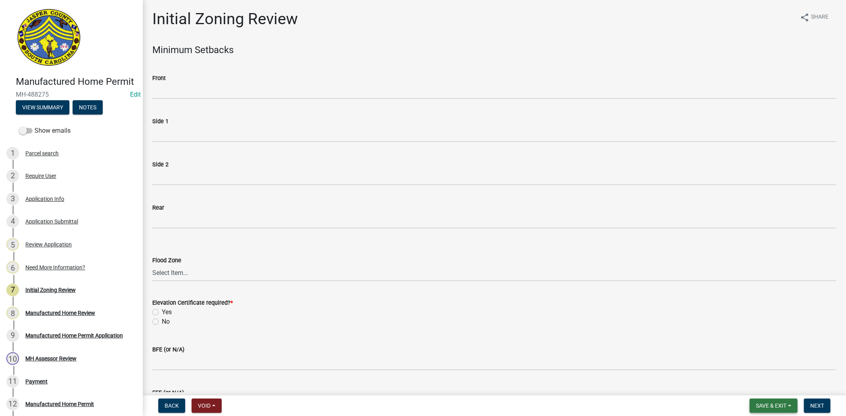
click at [783, 405] on span "Save & Exit" at bounding box center [771, 406] width 31 height 6
click at [768, 381] on button "Save & Exit" at bounding box center [765, 385] width 63 height 19
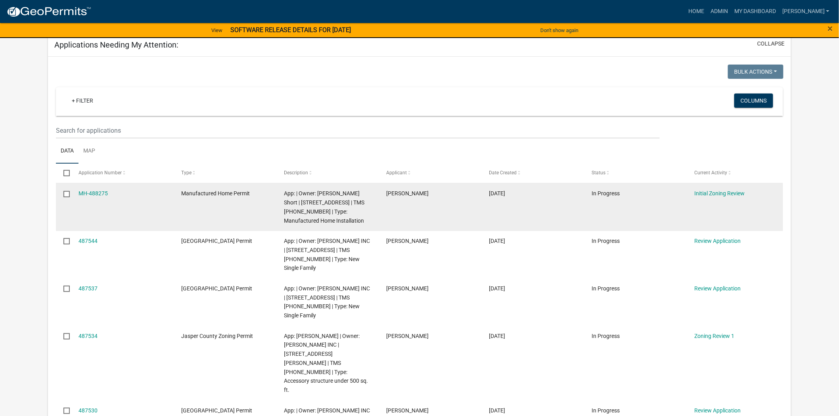
scroll to position [44, 0]
